Goal: Task Accomplishment & Management: Use online tool/utility

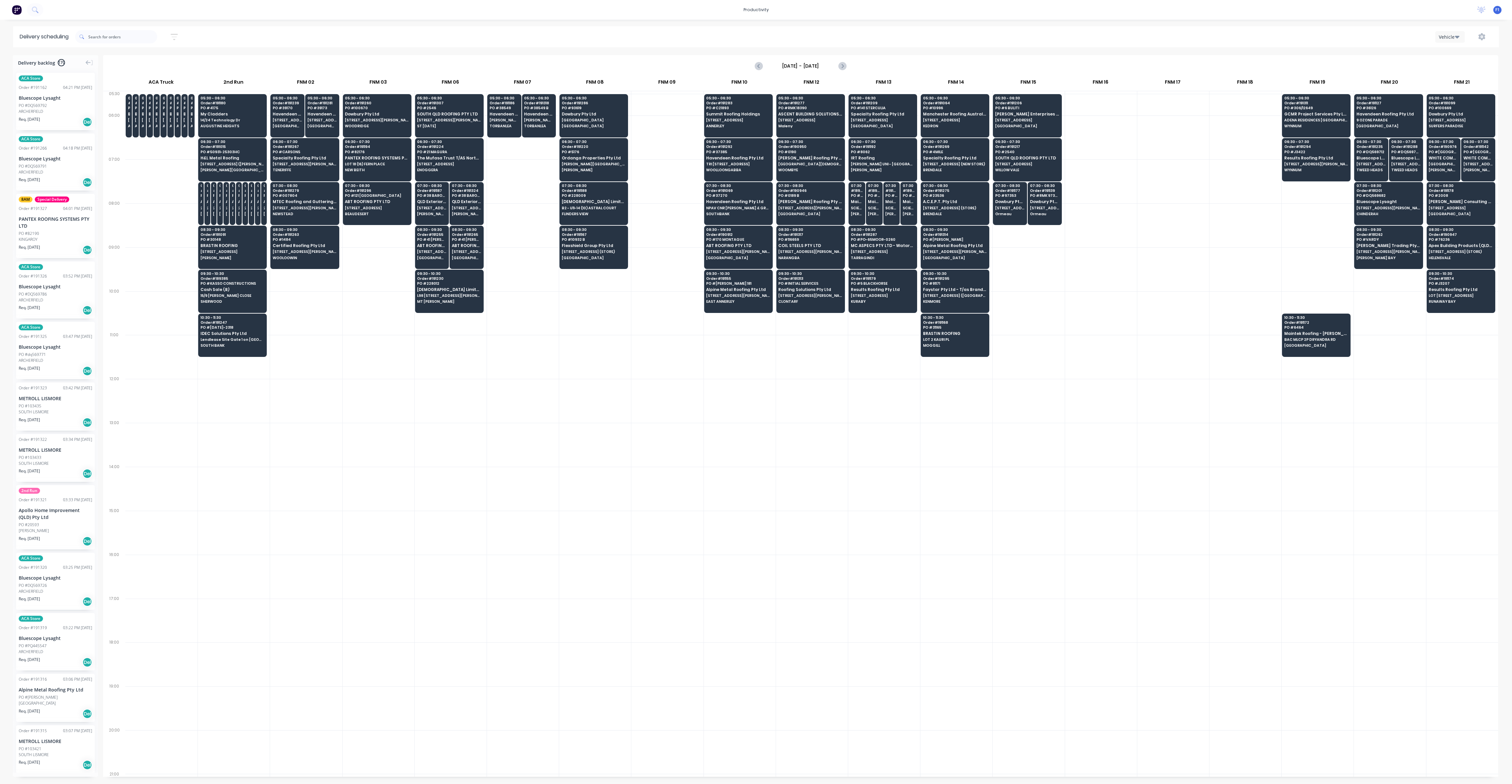
scroll to position [0, 0]
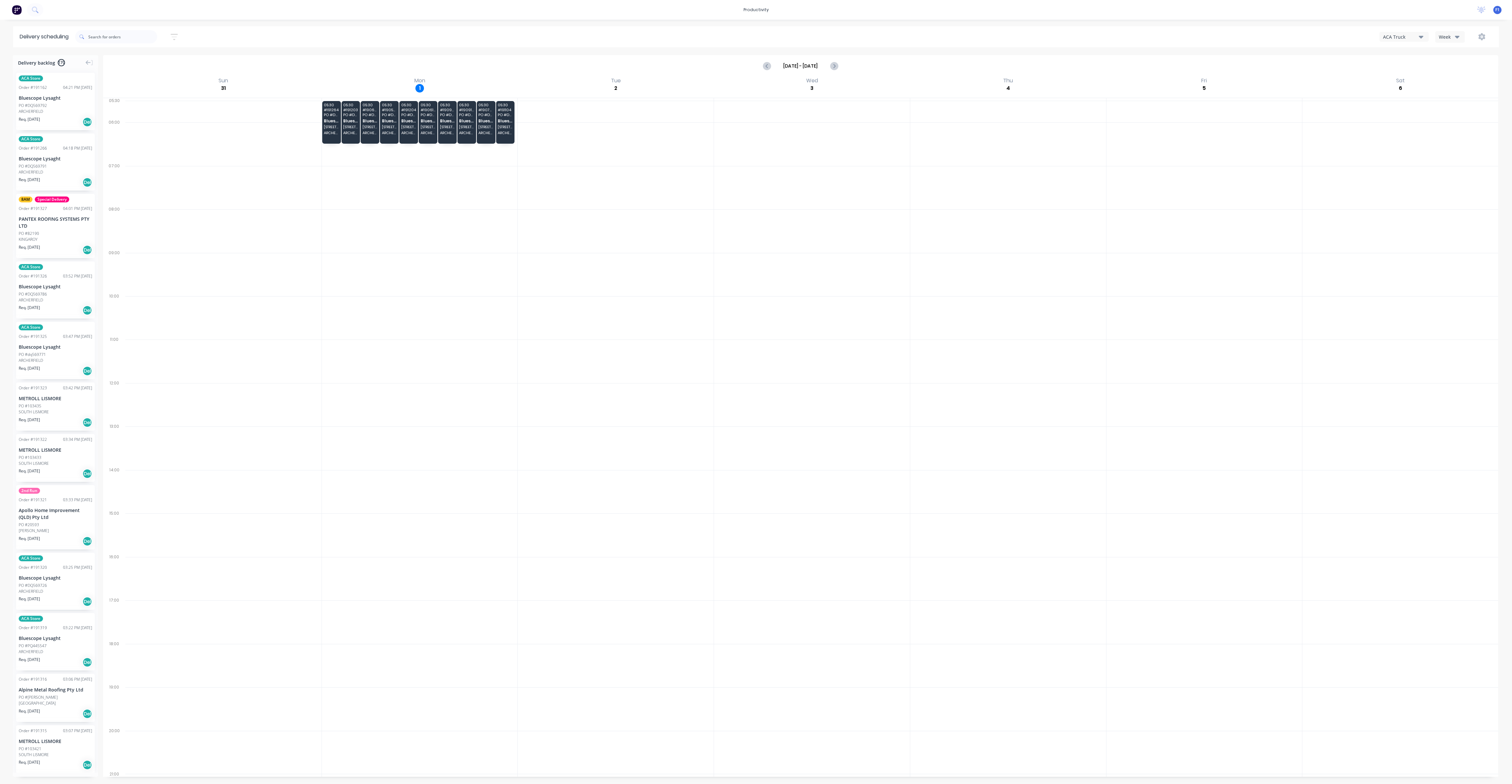
click at [1444, 42] on button "Week" at bounding box center [1450, 37] width 30 height 12
click at [1450, 69] on div "Vehicle" at bounding box center [1468, 67] width 65 height 13
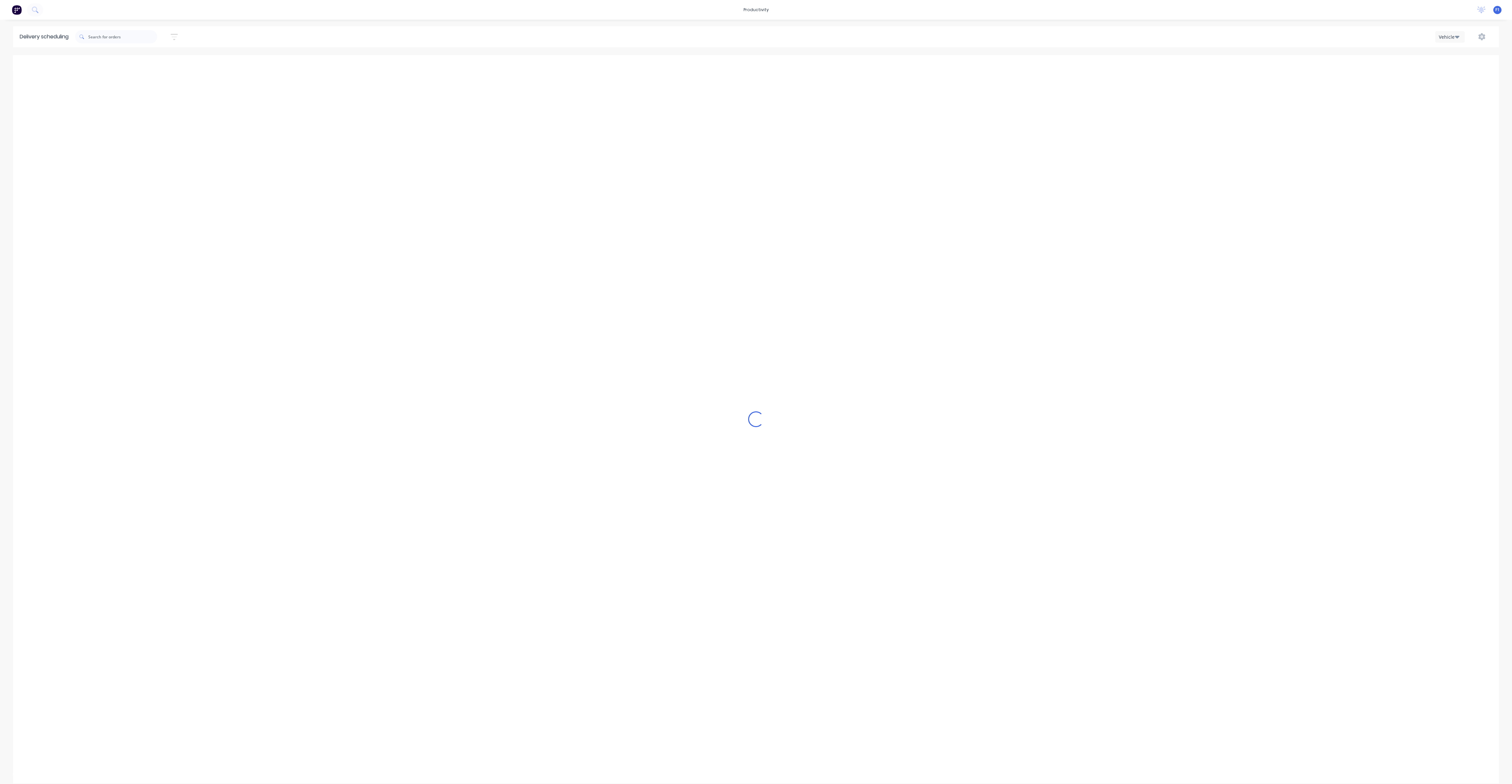
scroll to position [0, 0]
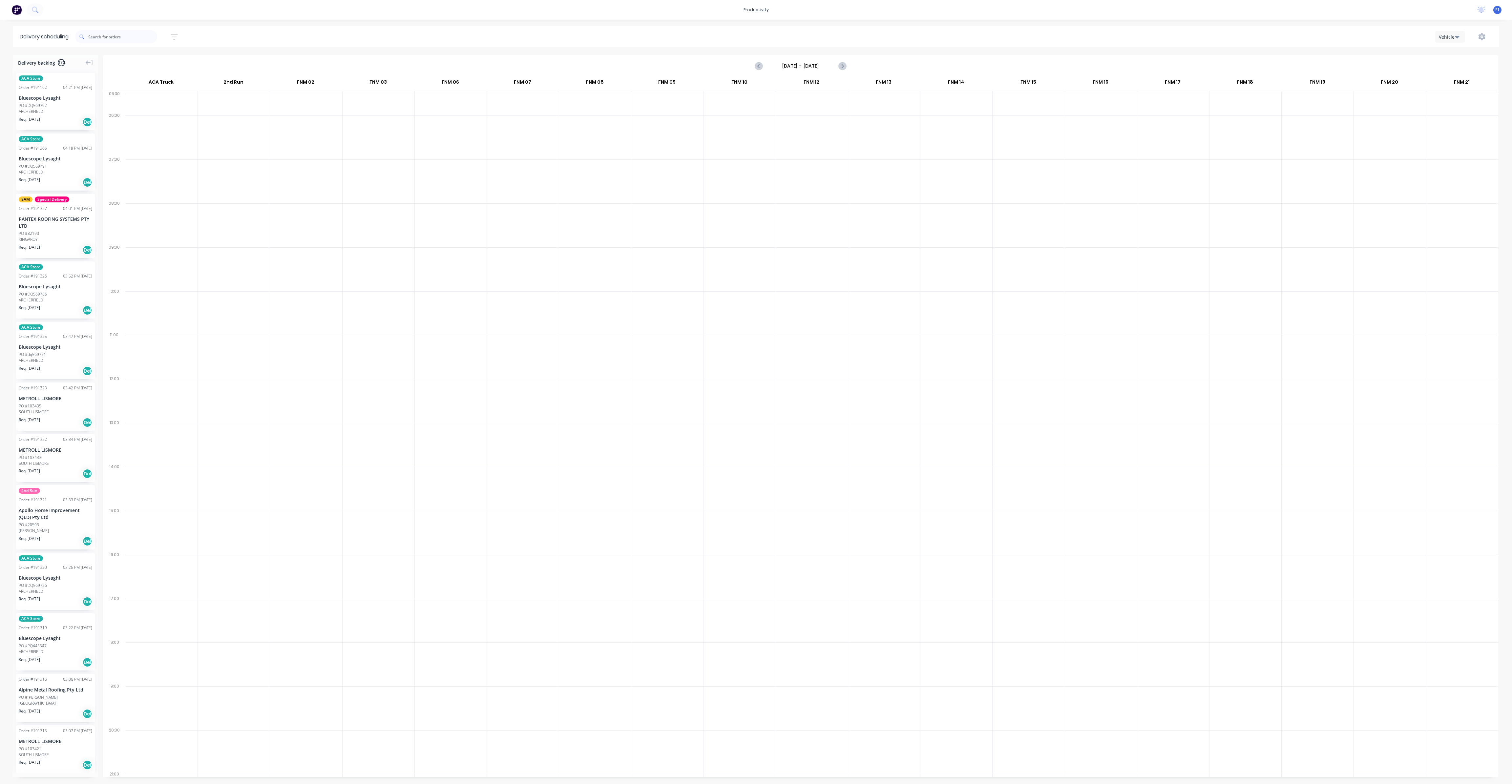
click at [827, 65] on input "[DATE] - [DATE]" at bounding box center [801, 66] width 65 height 10
click at [789, 159] on div "1" at bounding box center [790, 163] width 10 height 10
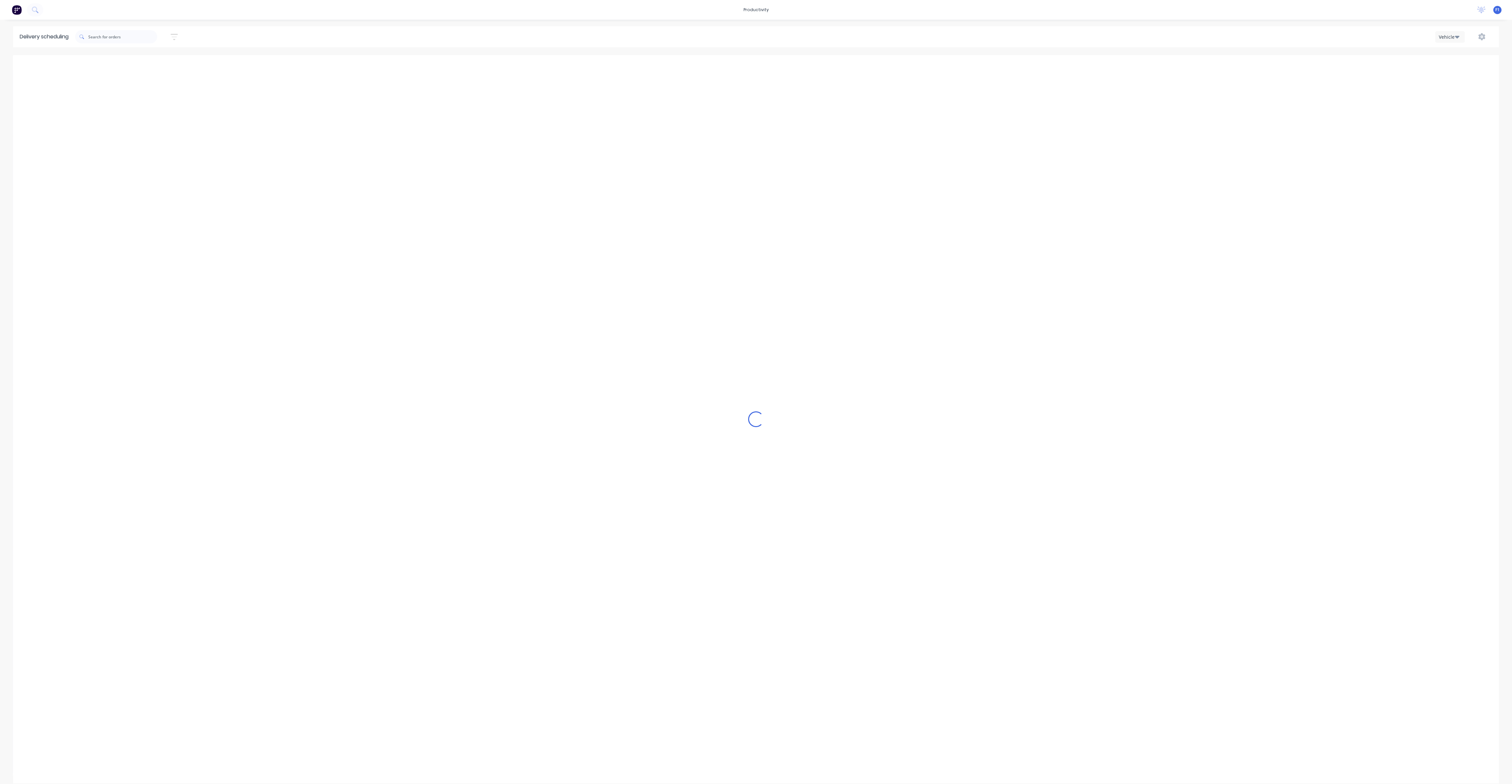
type input "[DATE] - [DATE]"
